Goal: Transaction & Acquisition: Purchase product/service

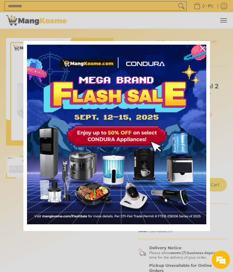
click at [127, 130] on img "Marketing offer form" at bounding box center [116, 134] width 179 height 179
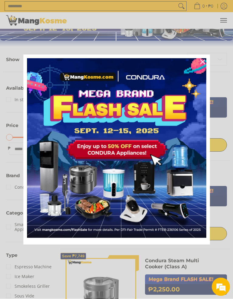
scroll to position [44, 0]
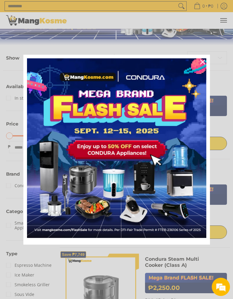
click at [141, 155] on img "Marketing offer form" at bounding box center [116, 147] width 179 height 179
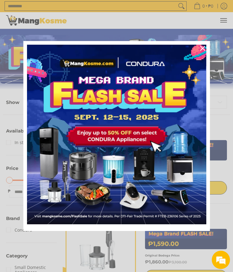
click at [200, 46] on div "Close" at bounding box center [203, 48] width 10 height 10
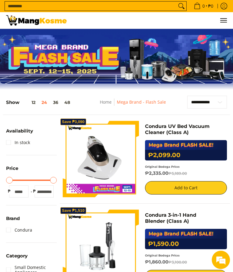
click at [224, 20] on span "Menu" at bounding box center [223, 20] width 7 height 0
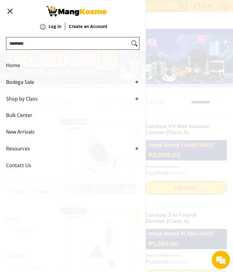
click at [210, 29] on div "0 Log in Create an Account" at bounding box center [116, 20] width 233 height 17
